Goal: Share content: Share content

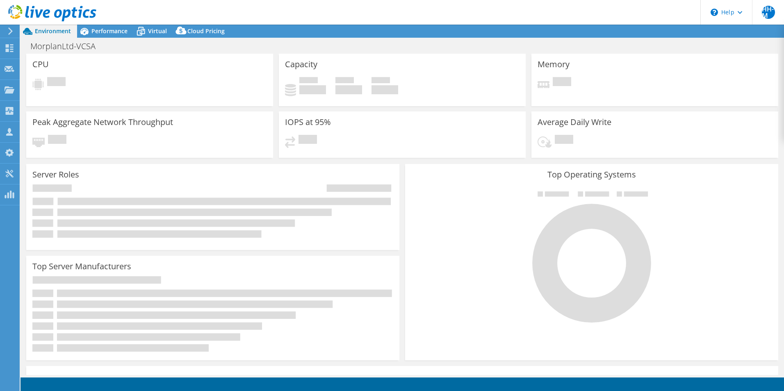
select select "USD"
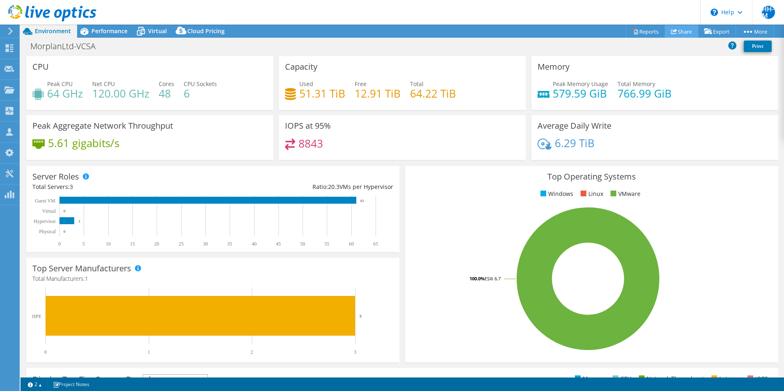
click at [684, 30] on link "Share" at bounding box center [682, 31] width 34 height 13
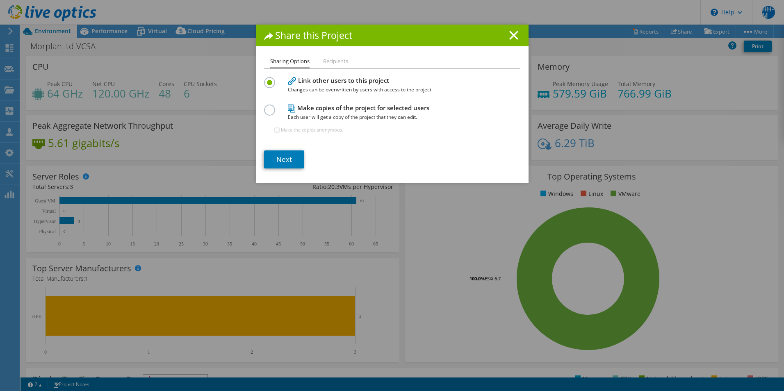
click at [265, 107] on label at bounding box center [271, 106] width 14 height 2
click at [0, 0] on input "radio" at bounding box center [0, 0] width 0 height 0
click at [289, 154] on link "Next" at bounding box center [284, 160] width 40 height 18
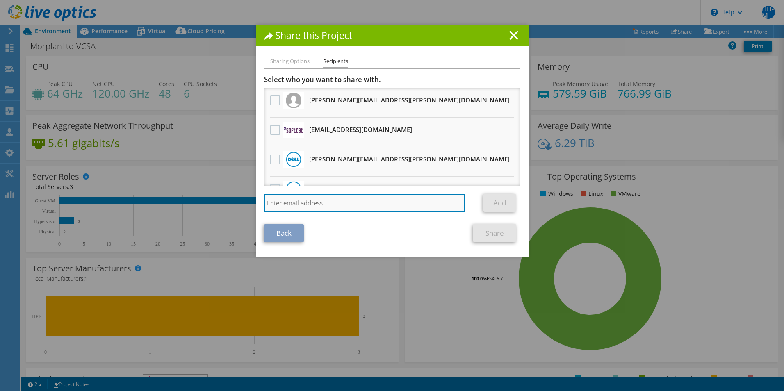
drag, startPoint x: 333, startPoint y: 203, endPoint x: 348, endPoint y: 201, distance: 15.4
click at [333, 203] on input "search" at bounding box center [364, 203] width 201 height 18
click at [348, 201] on input "search" at bounding box center [364, 203] width 201 height 18
type input "michael.kruger@ingrammicro.com"
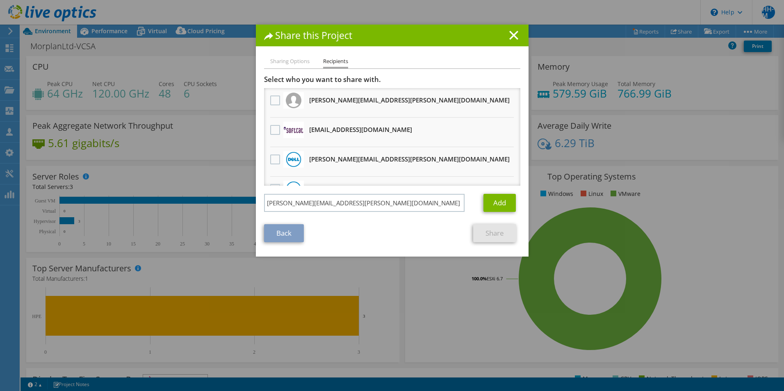
click at [370, 221] on section "Select who you want to share with. All project copies will be anonymous. aaron.…" at bounding box center [392, 158] width 256 height 167
click at [495, 202] on link "Add" at bounding box center [499, 203] width 32 height 18
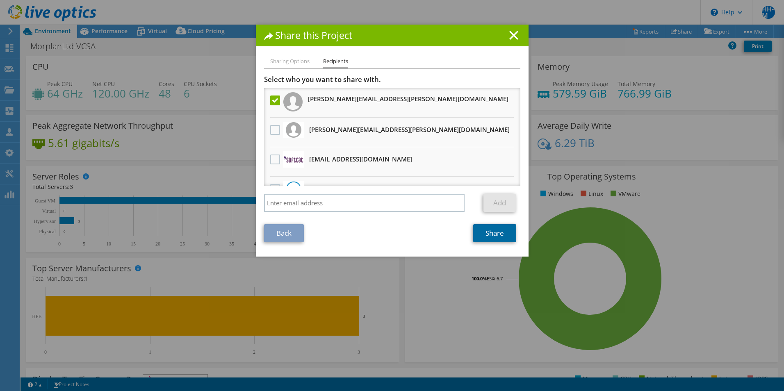
click at [491, 229] on link "Share" at bounding box center [494, 233] width 43 height 18
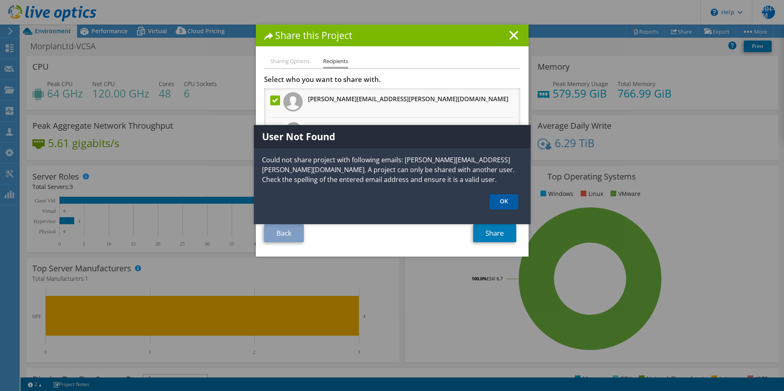
click at [505, 202] on link "OK" at bounding box center [504, 201] width 29 height 15
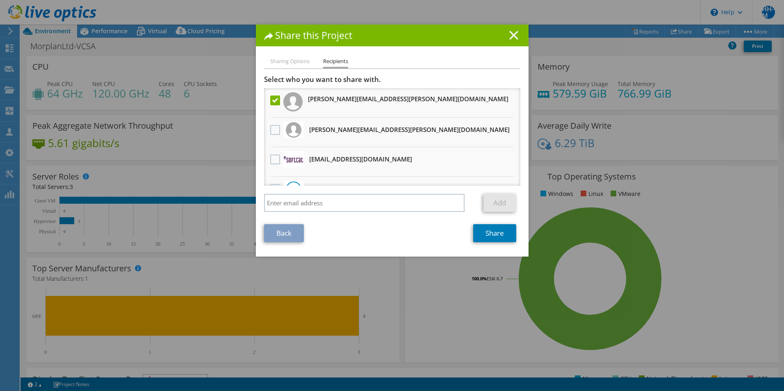
click at [510, 34] on line at bounding box center [514, 35] width 8 height 8
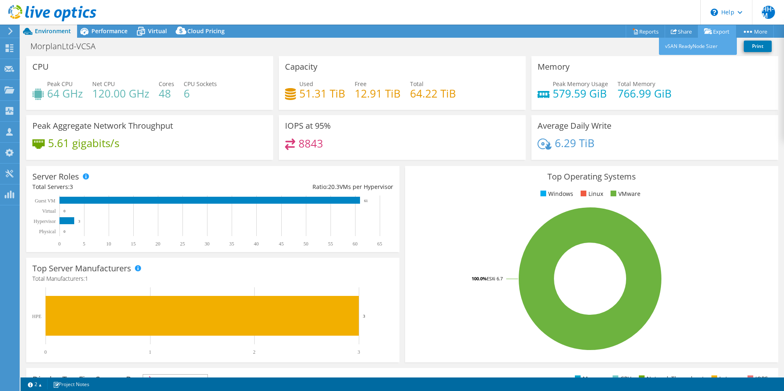
click at [711, 28] on link "Export" at bounding box center [717, 31] width 38 height 13
click at [686, 31] on link "Share" at bounding box center [682, 31] width 34 height 13
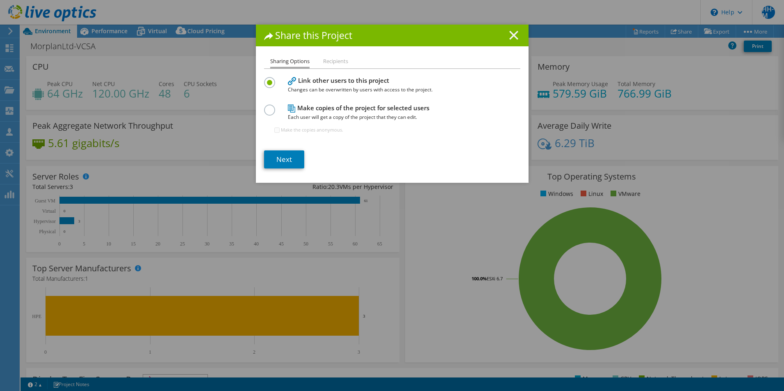
click at [510, 33] on line at bounding box center [514, 35] width 8 height 8
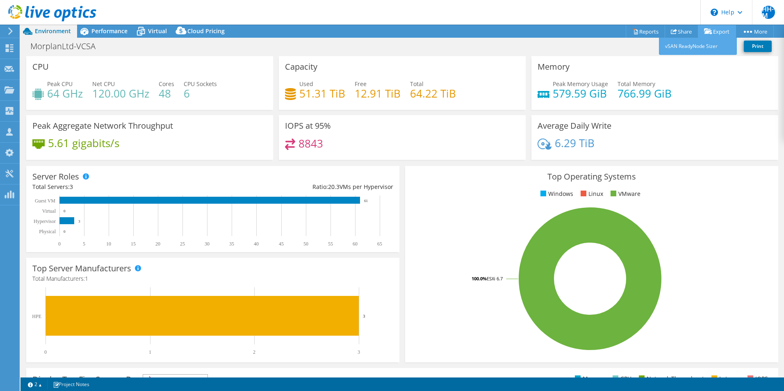
click at [710, 32] on link "Export" at bounding box center [717, 31] width 38 height 13
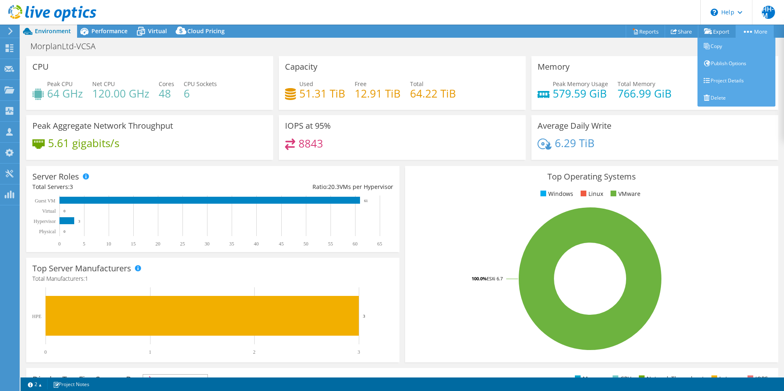
click at [752, 34] on link "More" at bounding box center [755, 31] width 38 height 13
click at [729, 63] on link "Publish Options" at bounding box center [737, 63] width 78 height 17
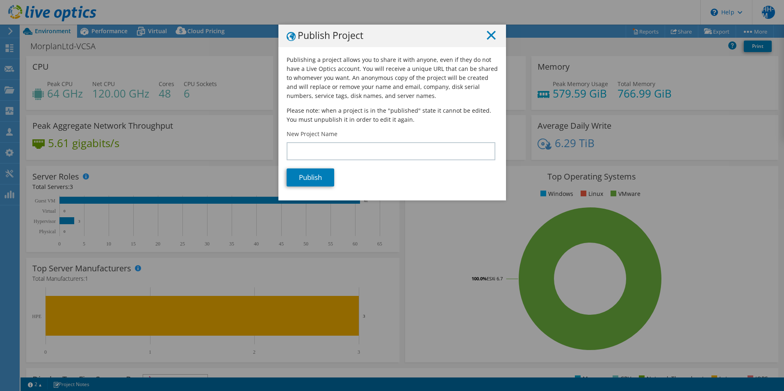
click at [490, 34] on line at bounding box center [491, 35] width 8 height 8
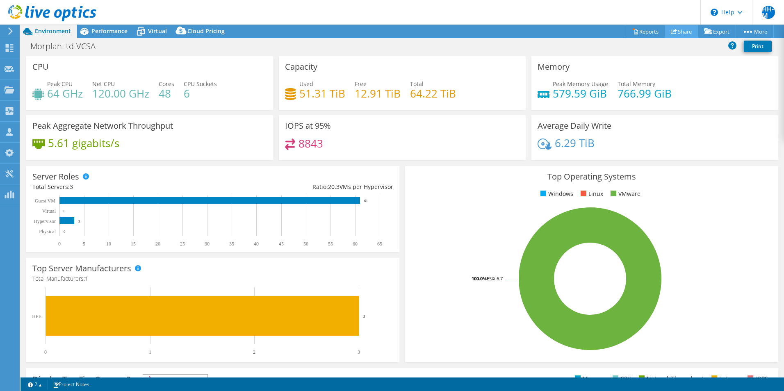
click at [673, 32] on link "Share" at bounding box center [682, 31] width 34 height 13
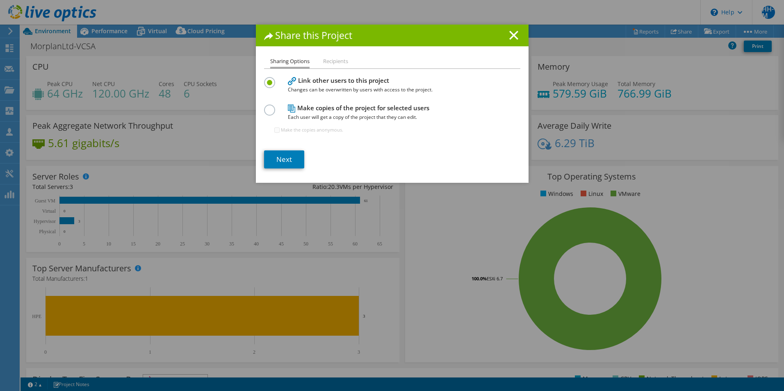
click at [335, 60] on li "Recipients" at bounding box center [335, 62] width 25 height 10
click at [267, 107] on label at bounding box center [271, 106] width 14 height 2
click at [0, 0] on input "radio" at bounding box center [0, 0] width 0 height 0
click at [281, 160] on link "Next" at bounding box center [284, 160] width 40 height 18
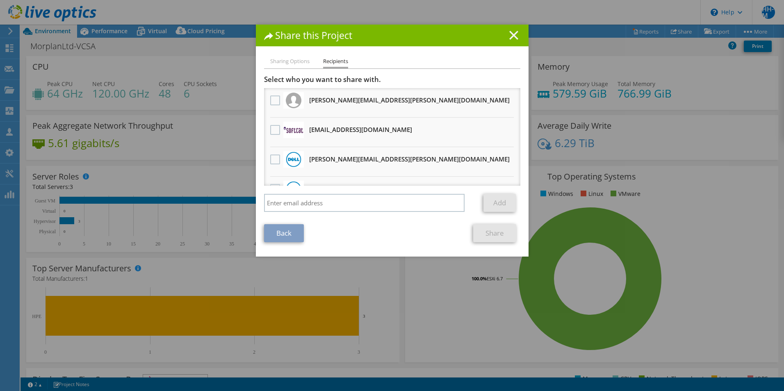
click at [512, 32] on icon at bounding box center [513, 35] width 9 height 9
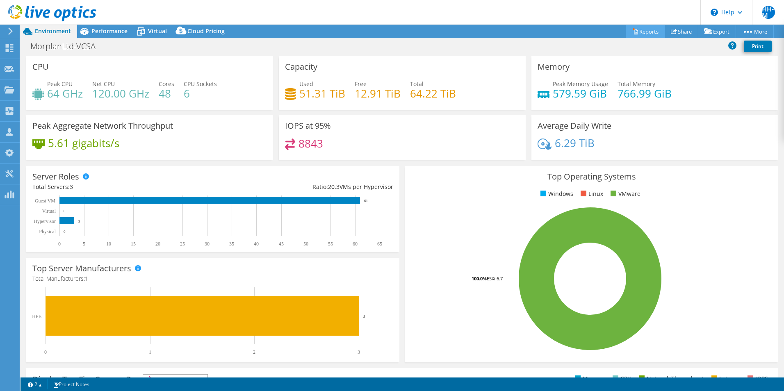
click at [645, 28] on link "Reports" at bounding box center [645, 31] width 39 height 13
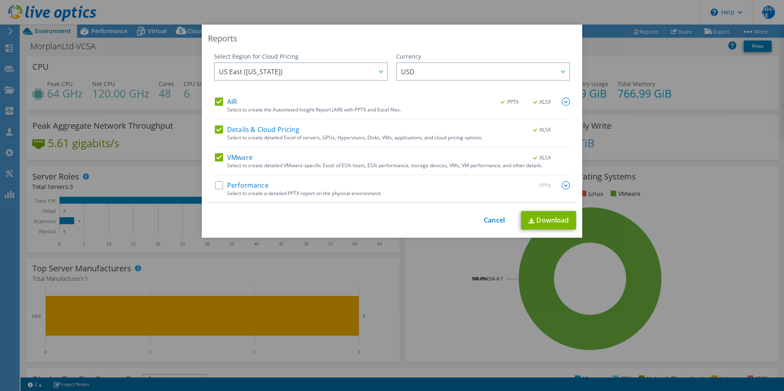
click at [216, 187] on label "Performance" at bounding box center [242, 185] width 54 height 8
click at [0, 0] on input "Performance" at bounding box center [0, 0] width 0 height 0
click at [568, 72] on div "Select Region for Cloud Pricing Asia Pacific (Hong Kong) Asia Pacific (Mumbai) …" at bounding box center [392, 127] width 368 height 151
click at [557, 75] on div at bounding box center [562, 71] width 13 height 17
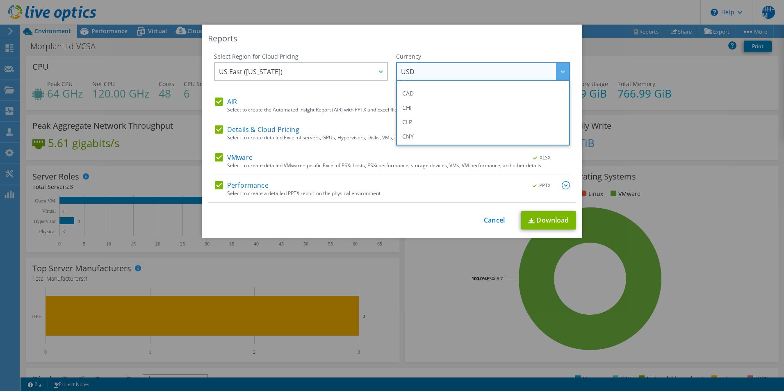
scroll to position [82, 0]
click at [423, 134] on li "GBP" at bounding box center [483, 136] width 170 height 14
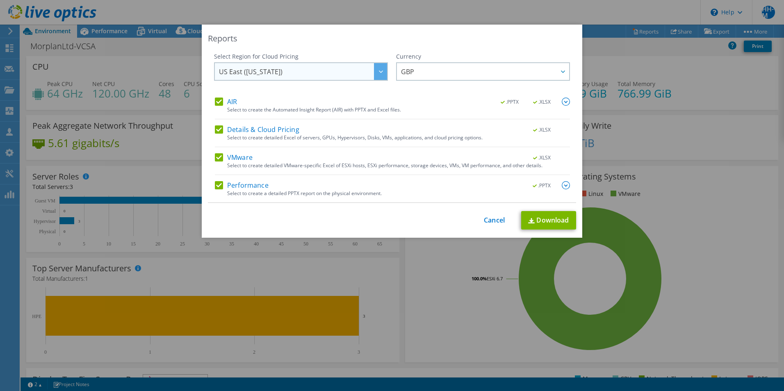
click at [318, 71] on span "US East (Virginia)" at bounding box center [303, 71] width 168 height 17
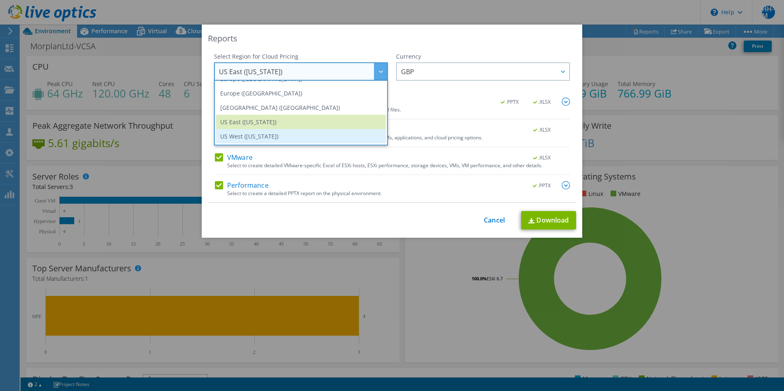
scroll to position [70, 0]
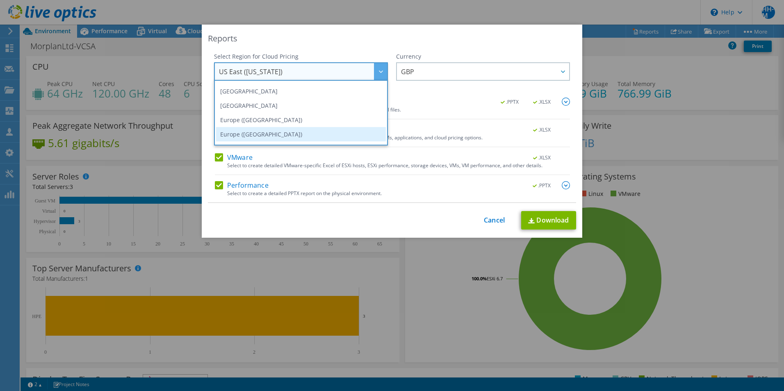
click at [255, 131] on li "Europe (London)" at bounding box center [301, 134] width 170 height 14
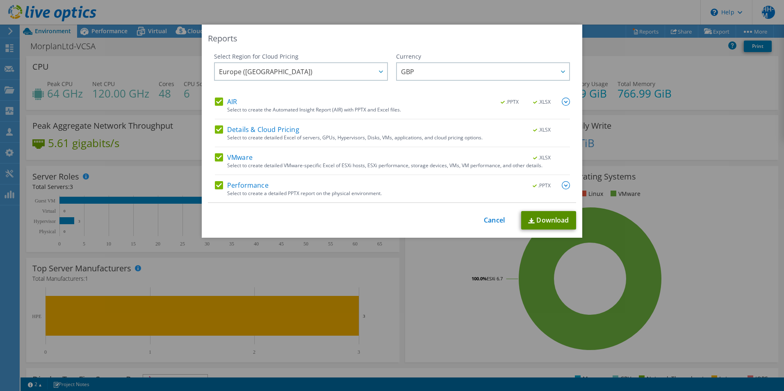
click at [535, 223] on link "Download" at bounding box center [548, 220] width 55 height 18
click at [490, 221] on link "Cancel" at bounding box center [494, 221] width 21 height 8
